Goal: Find specific page/section: Find specific page/section

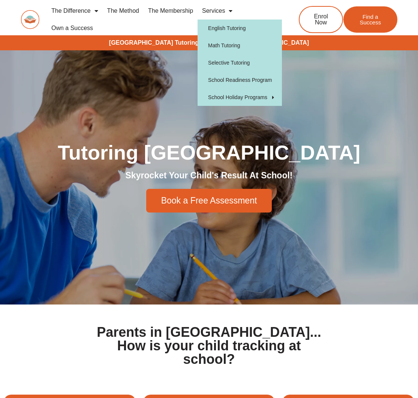
click at [215, 15] on link "Services" at bounding box center [217, 10] width 39 height 17
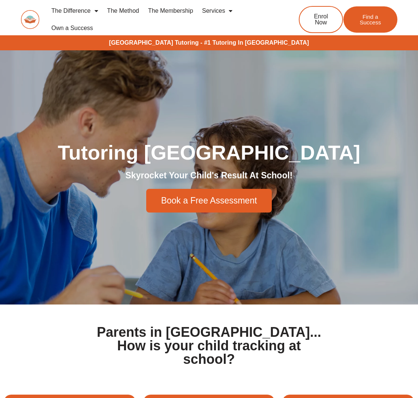
click at [224, 12] on link "Services" at bounding box center [217, 10] width 39 height 17
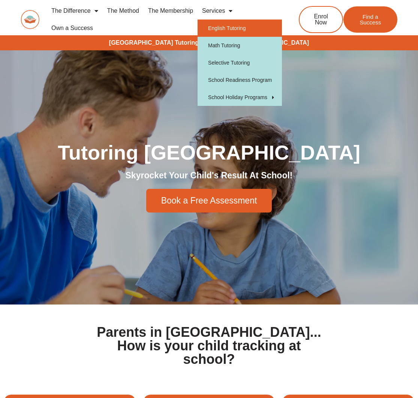
click at [241, 27] on link "English Tutoring" at bounding box center [240, 28] width 84 height 17
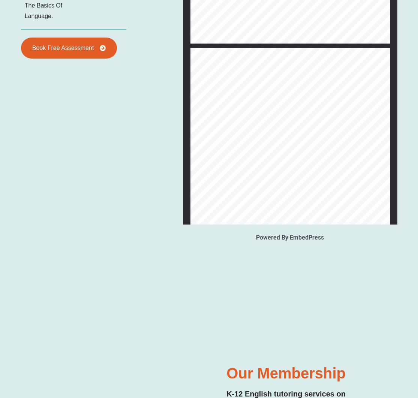
scroll to position [367, 0]
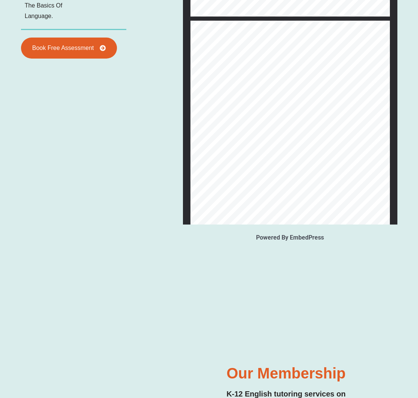
type input "*"
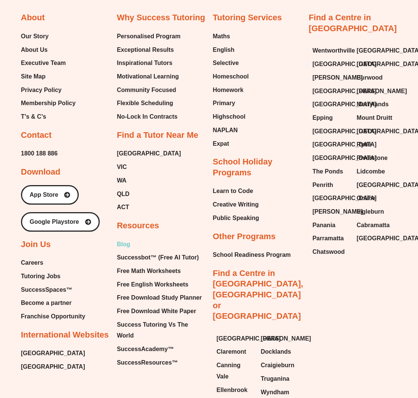
scroll to position [2760, 0]
